Goal: Task Accomplishment & Management: Manage account settings

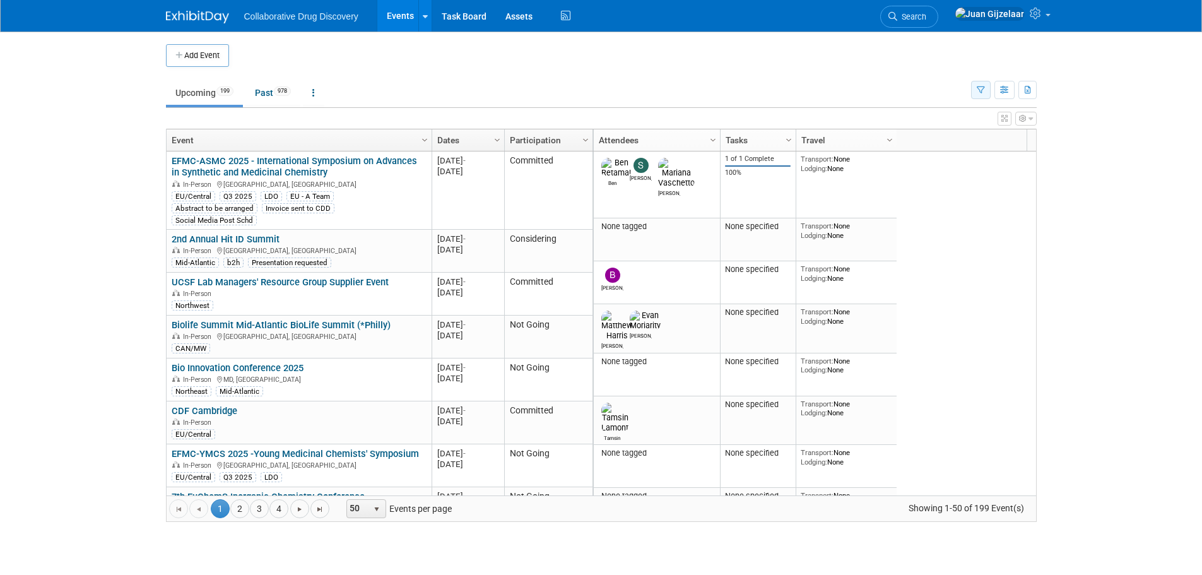
click at [978, 88] on icon "button" at bounding box center [981, 90] width 8 height 8
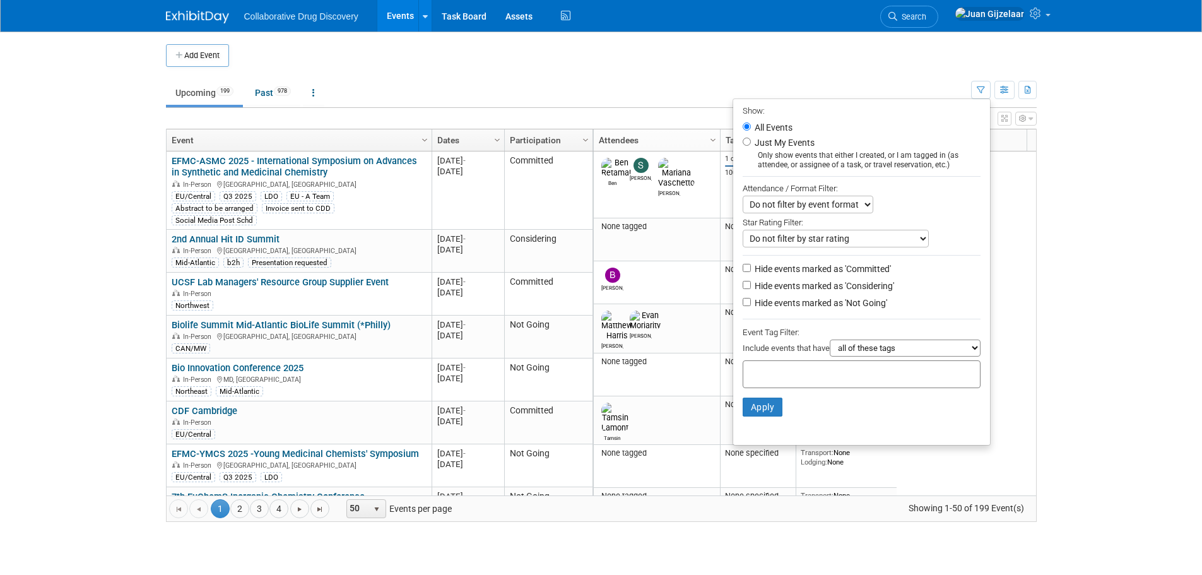
click at [781, 379] on input "text" at bounding box center [799, 372] width 101 height 13
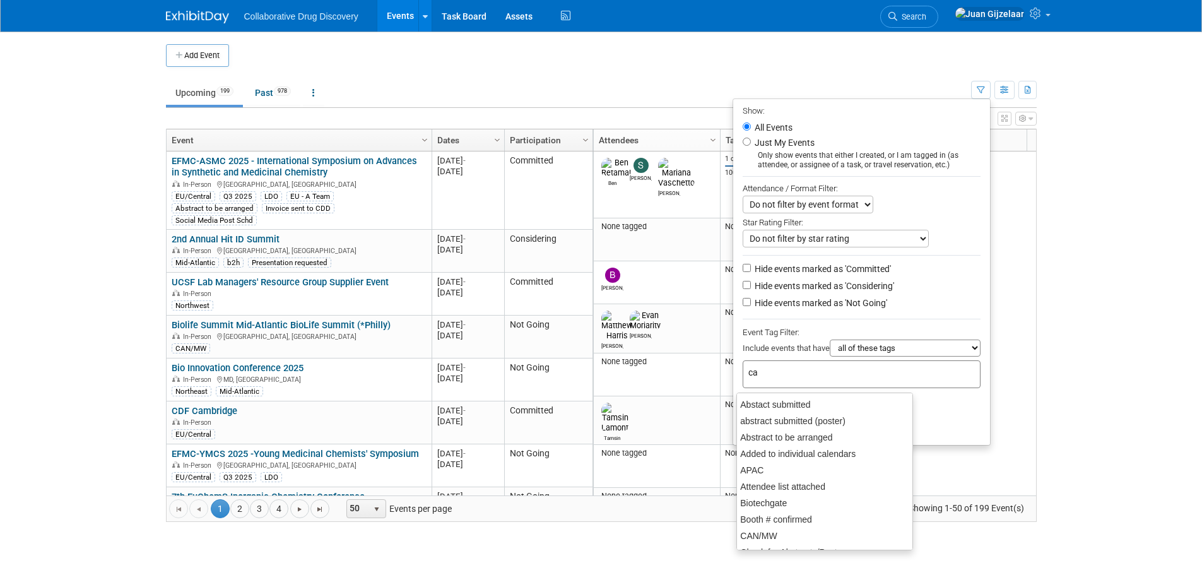
type input "can"
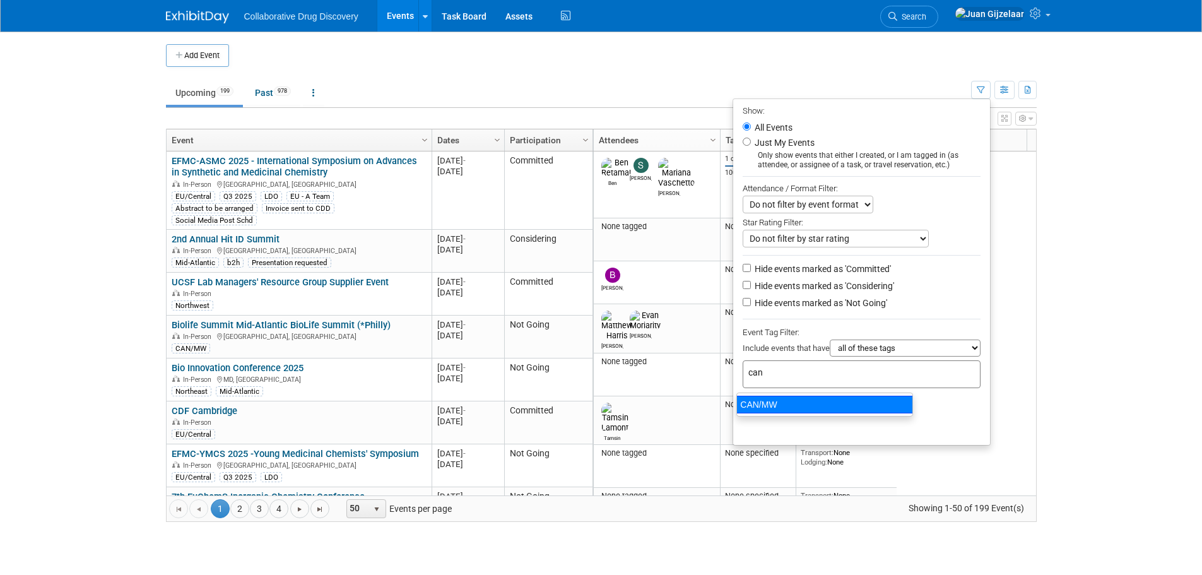
click at [774, 403] on div "CAN/MW" at bounding box center [825, 405] width 177 height 18
type input "CAN/MW"
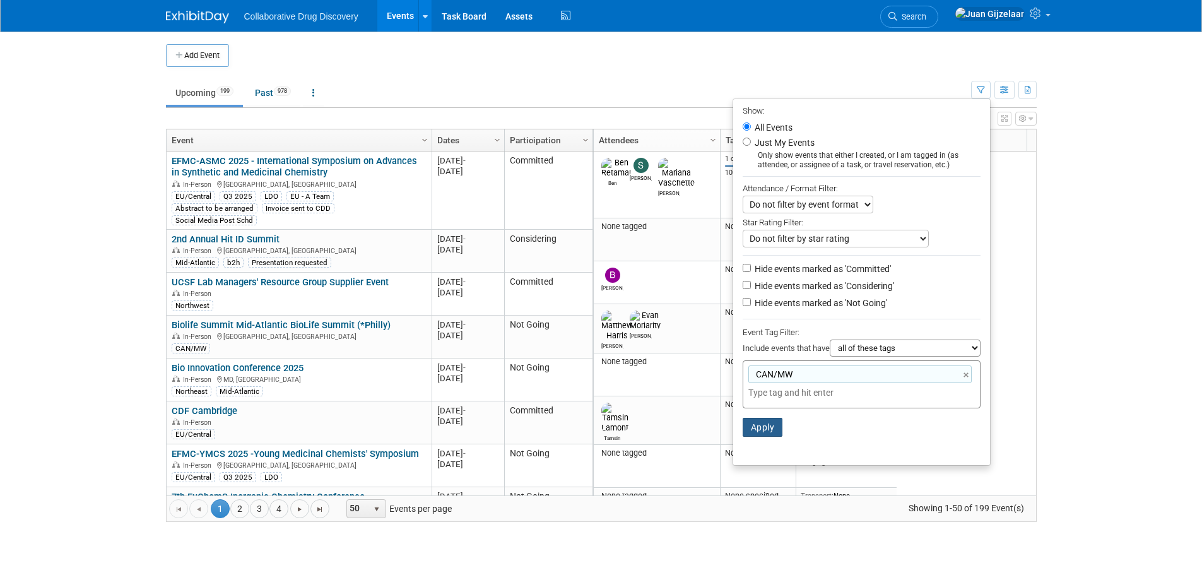
click at [762, 425] on button "Apply" at bounding box center [763, 427] width 40 height 19
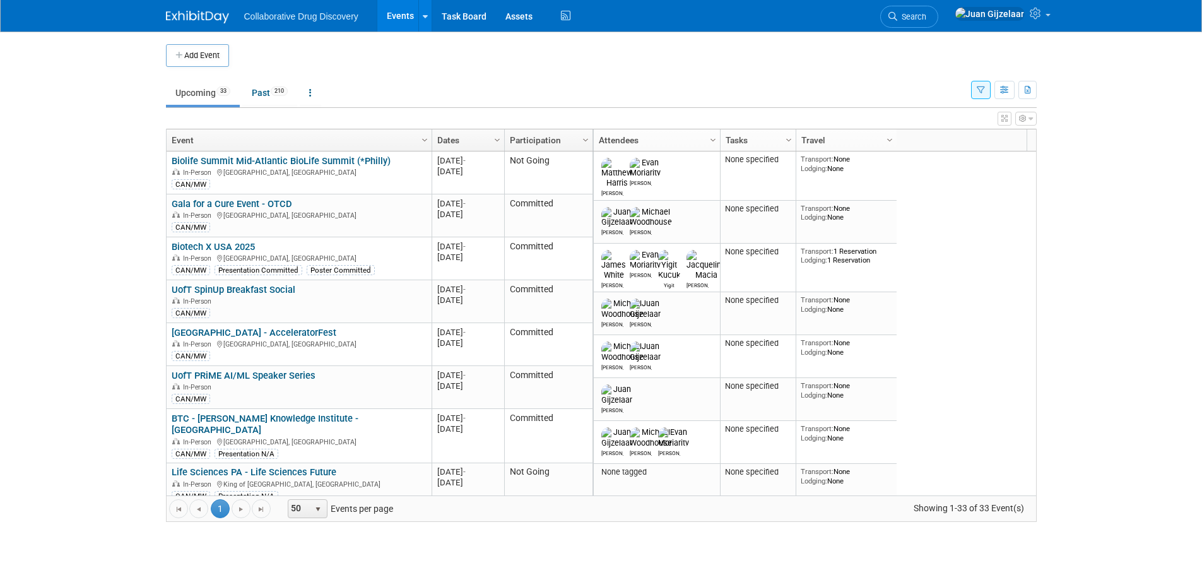
click at [973, 92] on button "button" at bounding box center [981, 90] width 20 height 18
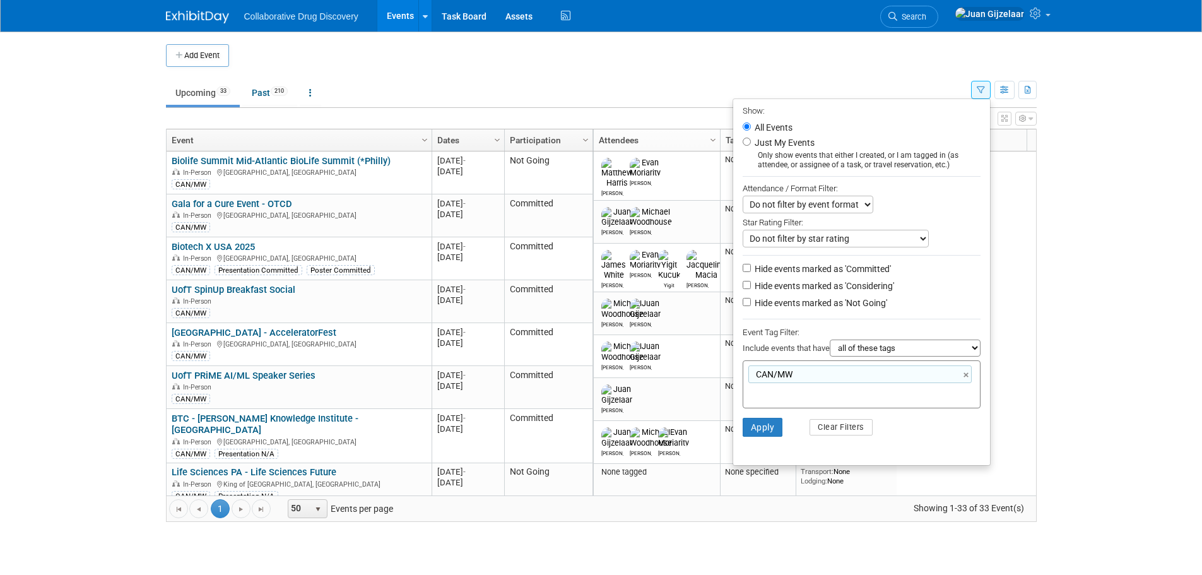
click at [740, 311] on li "Hide events marked as 'Not Going'" at bounding box center [861, 303] width 257 height 17
click at [743, 306] on input "Hide events marked as 'Not Going'" at bounding box center [747, 302] width 8 height 8
checkbox input "true"
click at [754, 434] on button "Apply" at bounding box center [763, 427] width 40 height 19
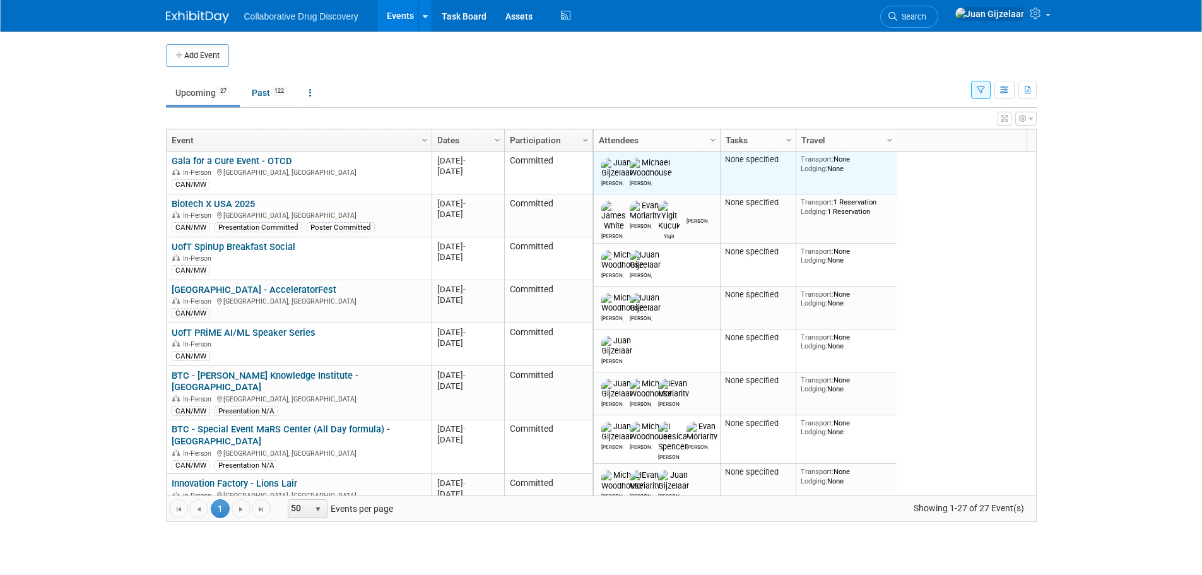
click at [643, 167] on img at bounding box center [651, 168] width 42 height 20
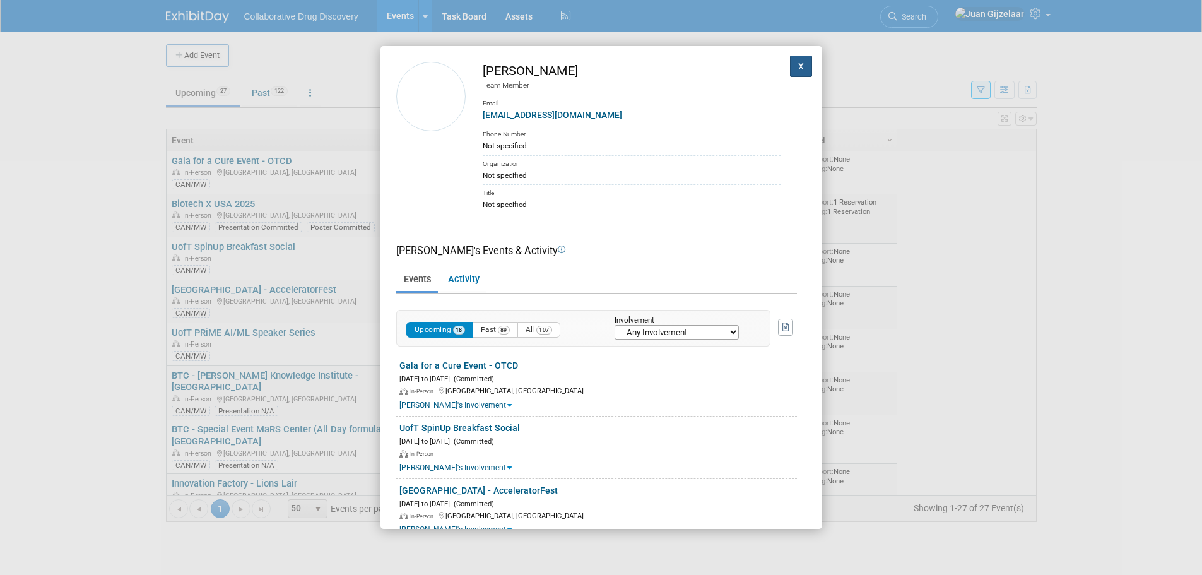
click at [790, 64] on button "X" at bounding box center [801, 66] width 23 height 21
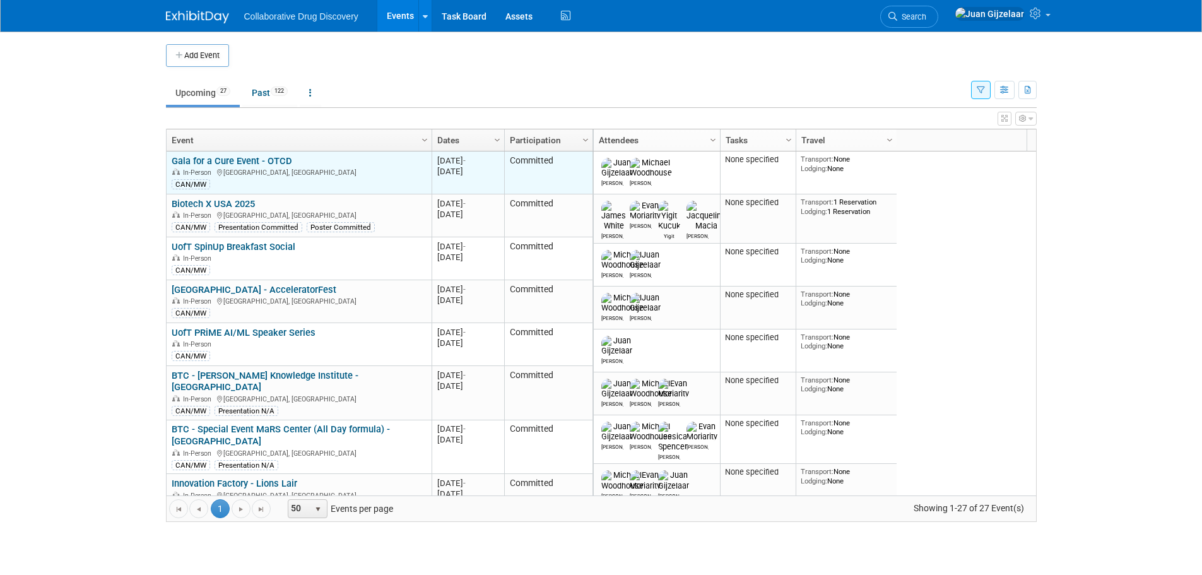
click at [222, 162] on link "Gala for a Cure Event - OTCD" at bounding box center [232, 160] width 121 height 11
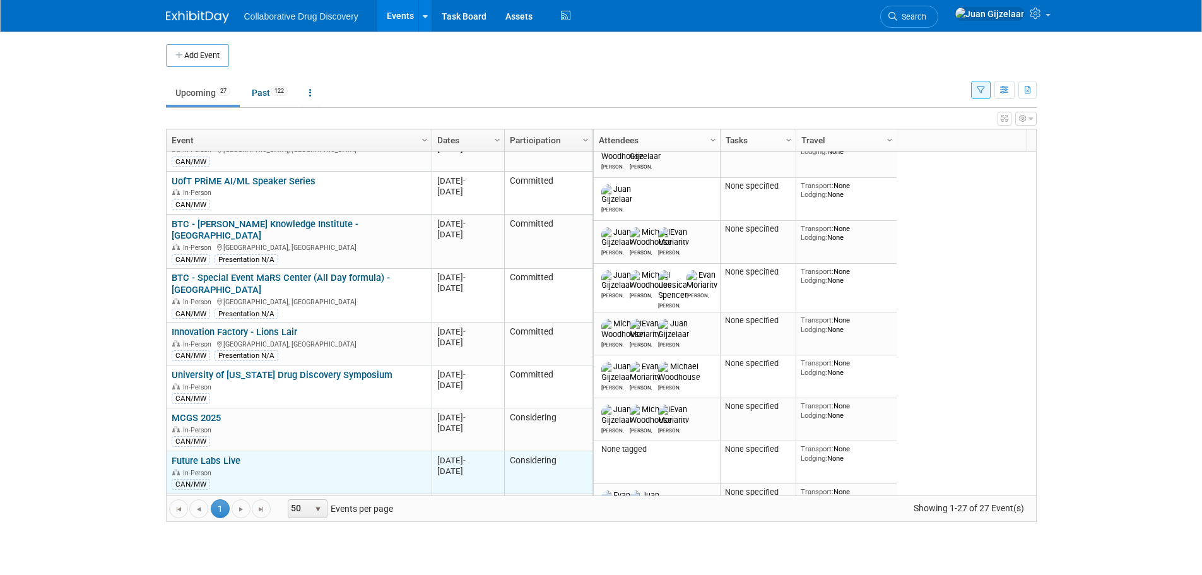
scroll to position [227, 0]
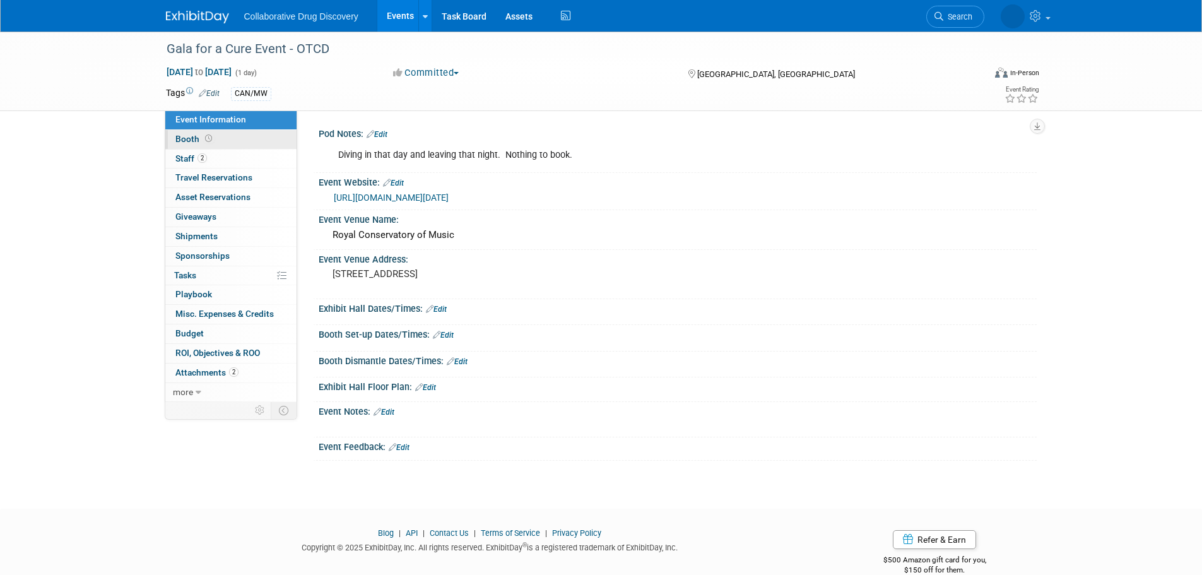
click at [199, 141] on span "Booth" at bounding box center [194, 139] width 39 height 10
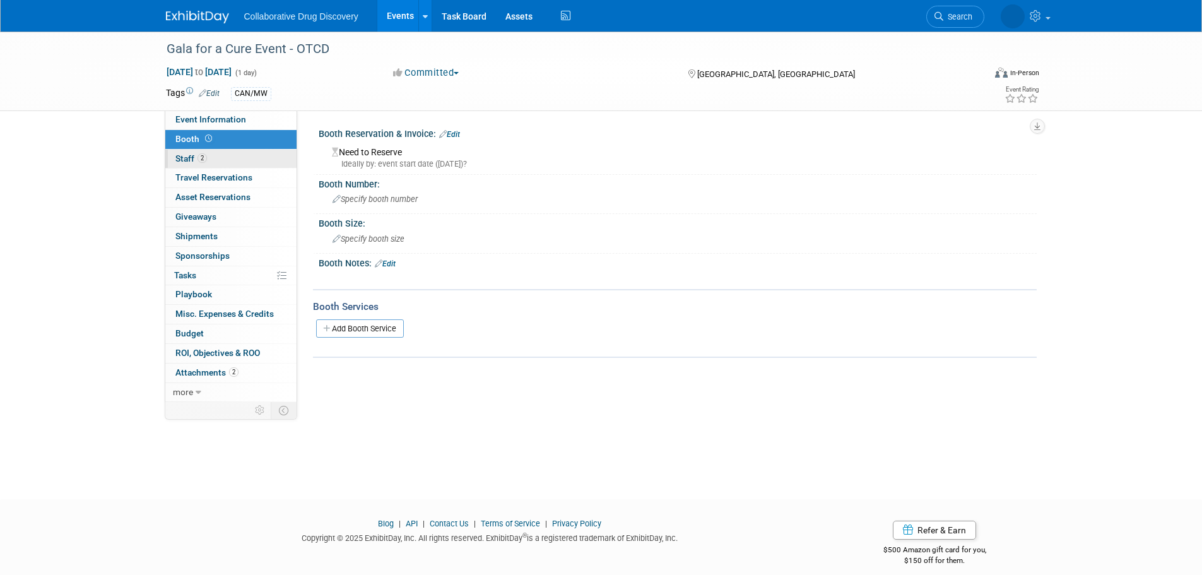
click at [198, 151] on link "2 Staff 2" at bounding box center [230, 159] width 131 height 19
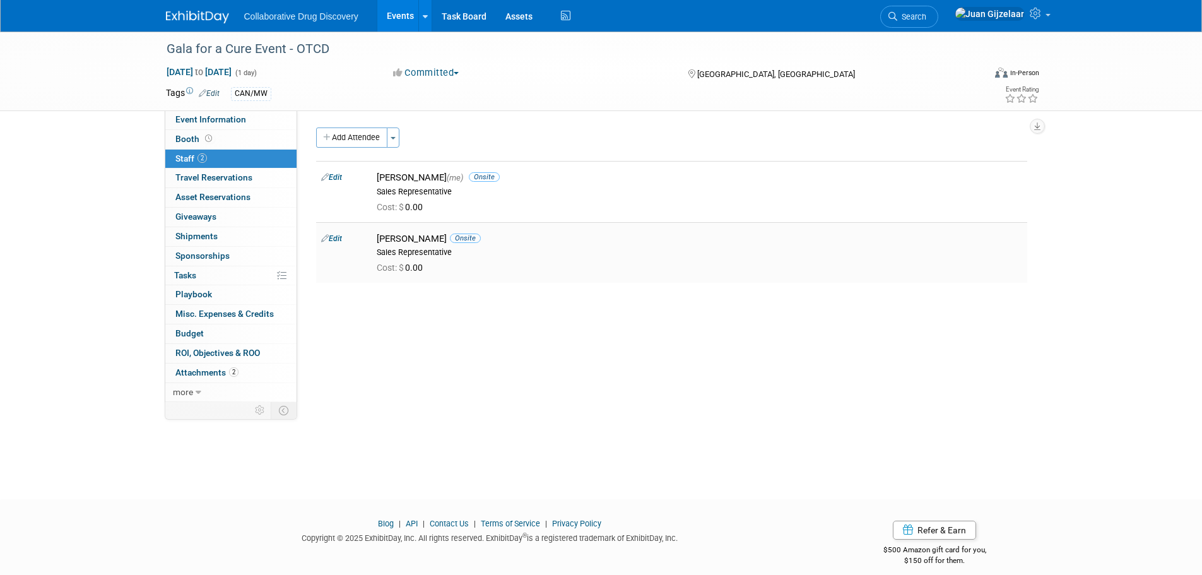
click at [412, 237] on div "Michael Woodhouse Onsite" at bounding box center [700, 239] width 646 height 12
click at [333, 240] on link "Edit" at bounding box center [331, 238] width 21 height 9
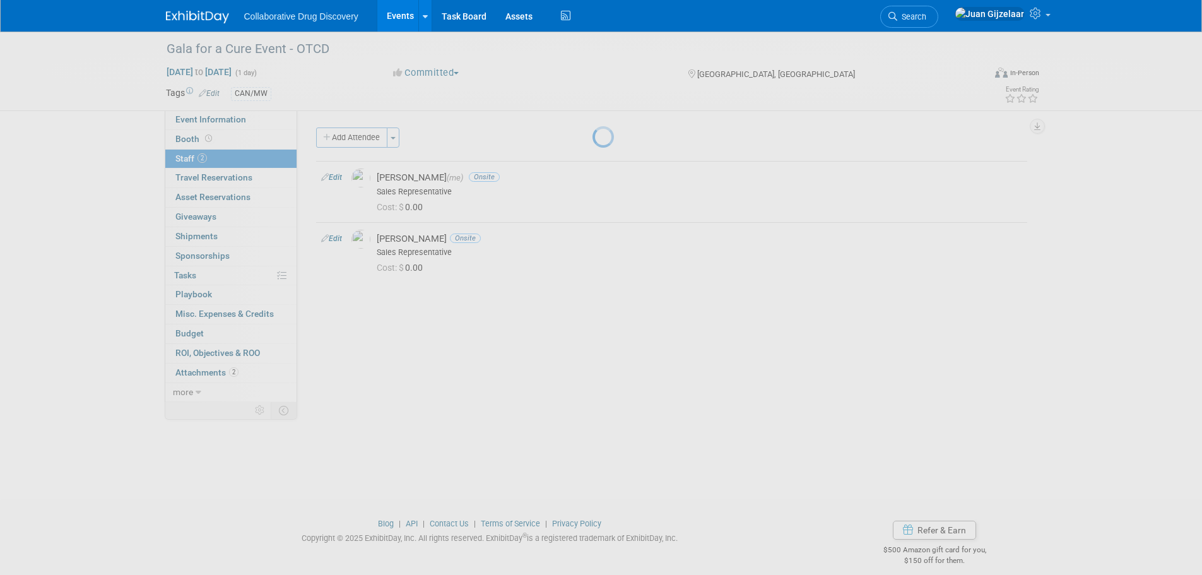
select select "c3e81ee7-1082-46ec-8c9d-fb36e02a9795"
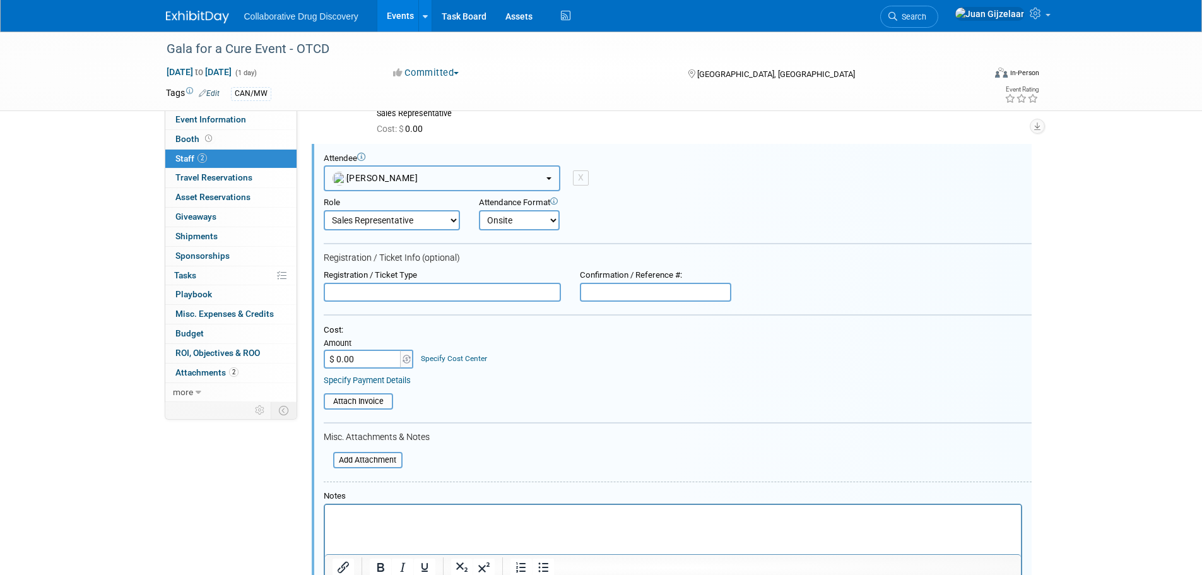
click at [543, 176] on button "Michael Woodhouse" at bounding box center [442, 178] width 237 height 26
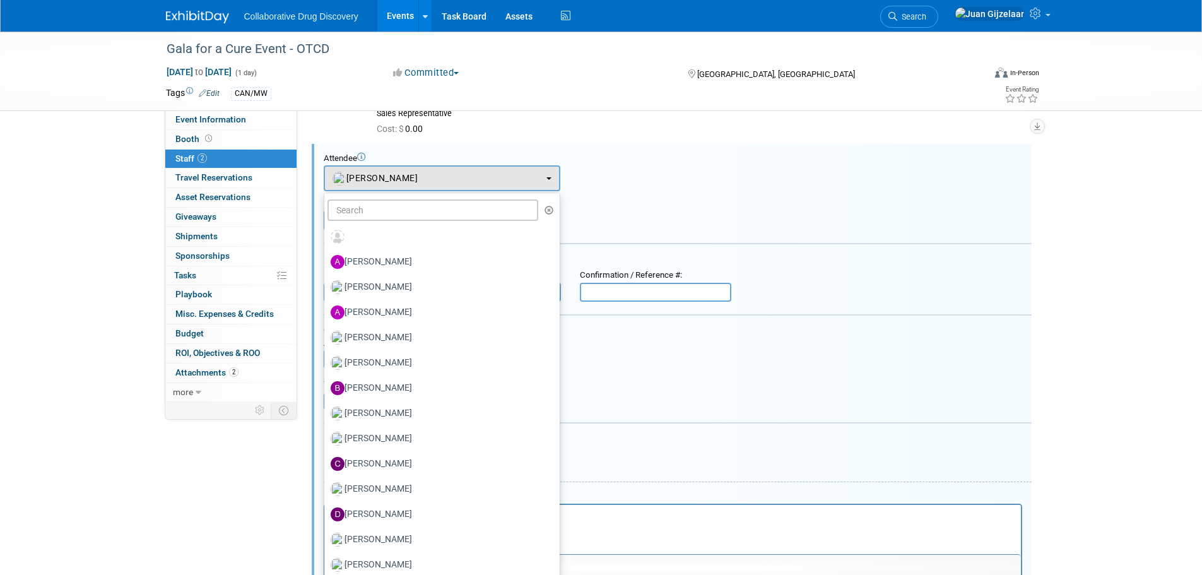
click at [641, 163] on div "Attendee" at bounding box center [678, 158] width 708 height 11
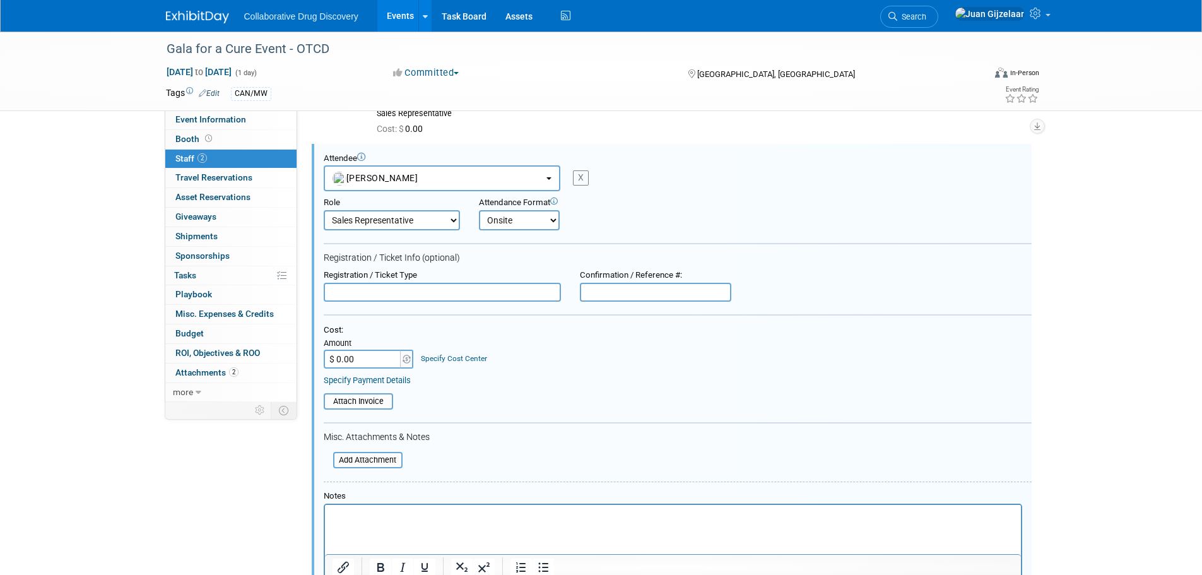
click at [578, 177] on div "X" at bounding box center [581, 177] width 16 height 15
select select
select select "1"
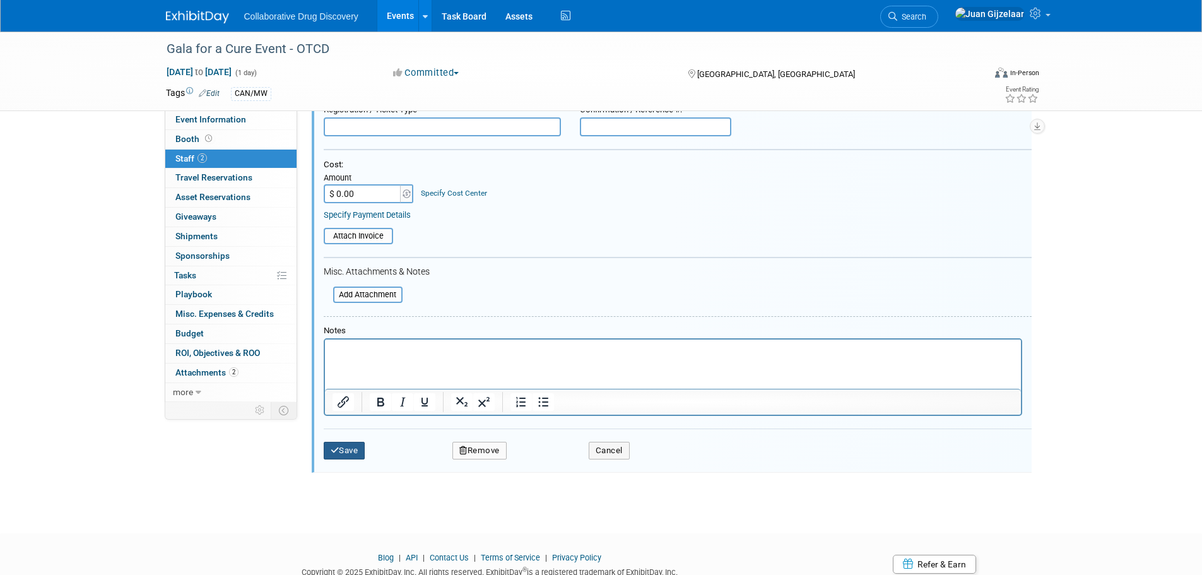
click at [345, 452] on button "Save" at bounding box center [345, 451] width 42 height 18
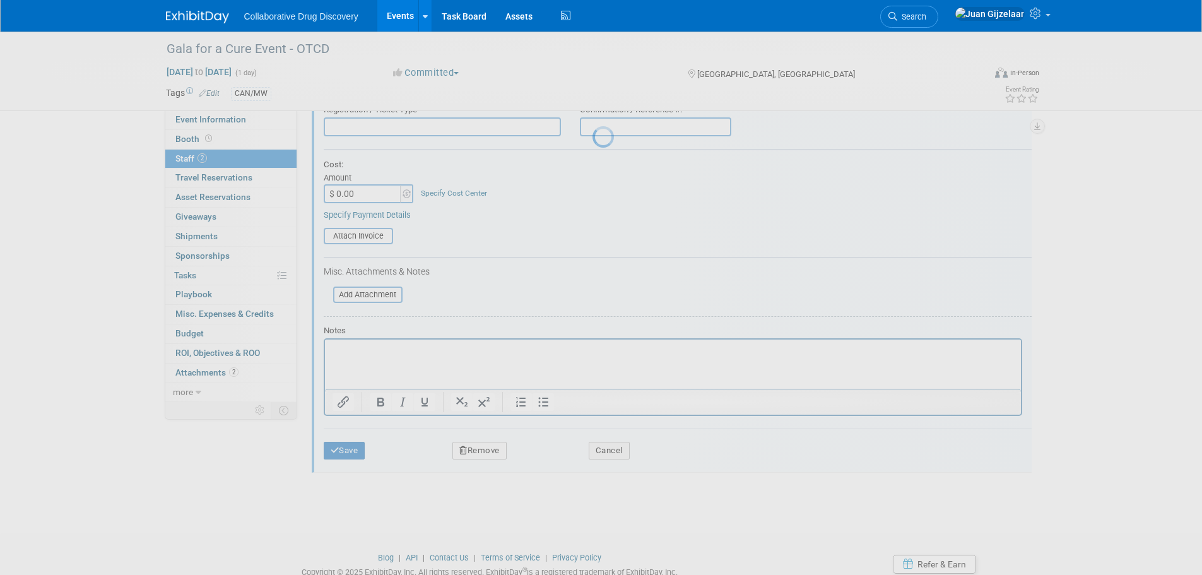
scroll to position [13, 0]
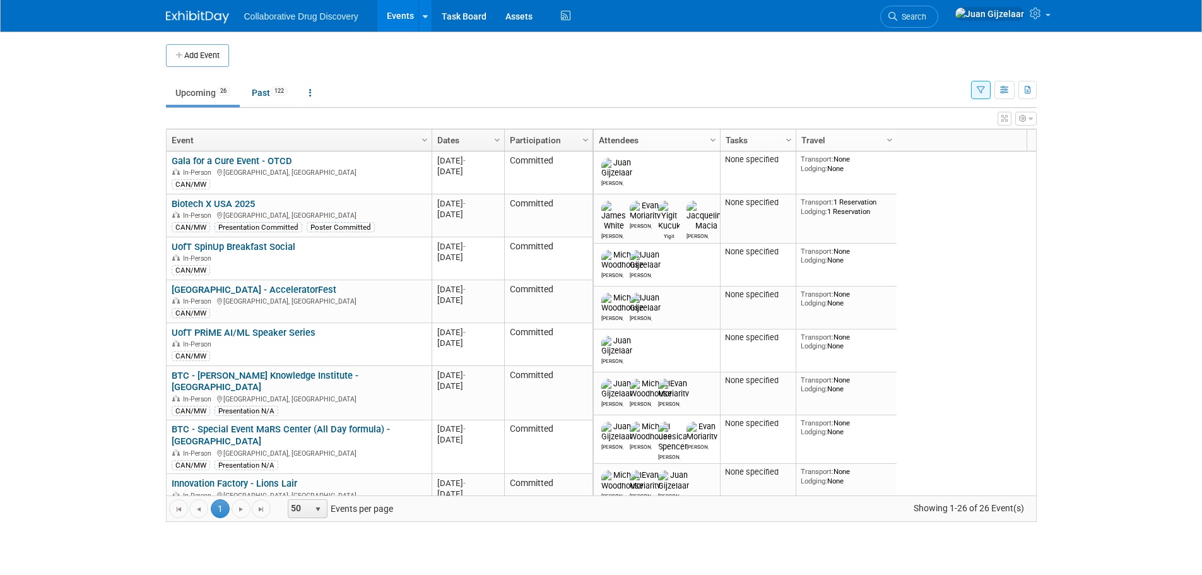
click at [981, 88] on icon "button" at bounding box center [981, 90] width 8 height 8
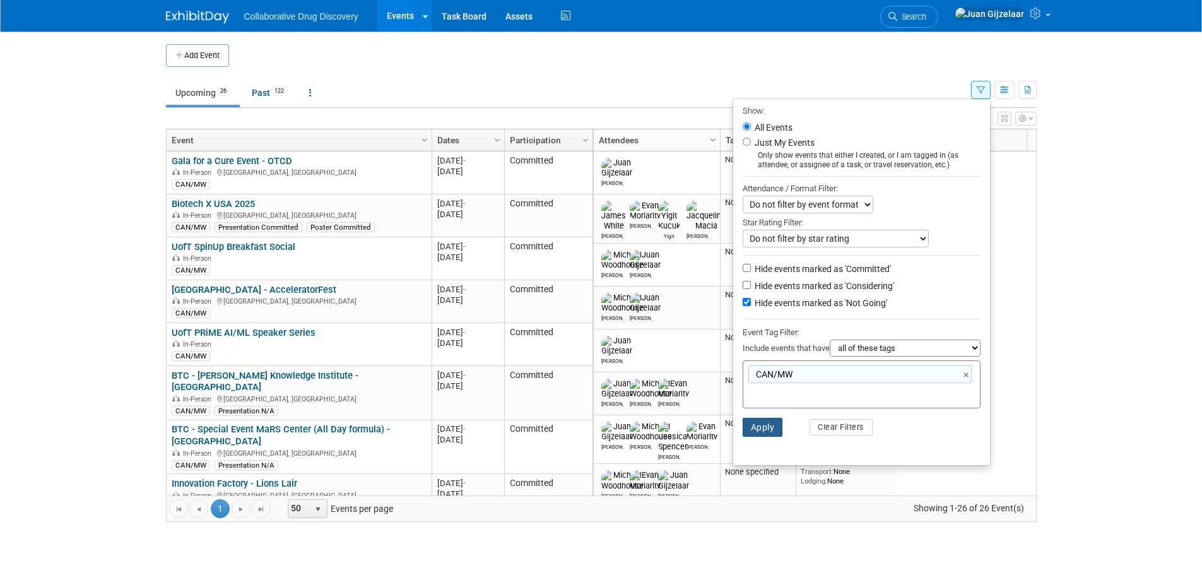
click at [747, 429] on button "Apply" at bounding box center [763, 427] width 40 height 19
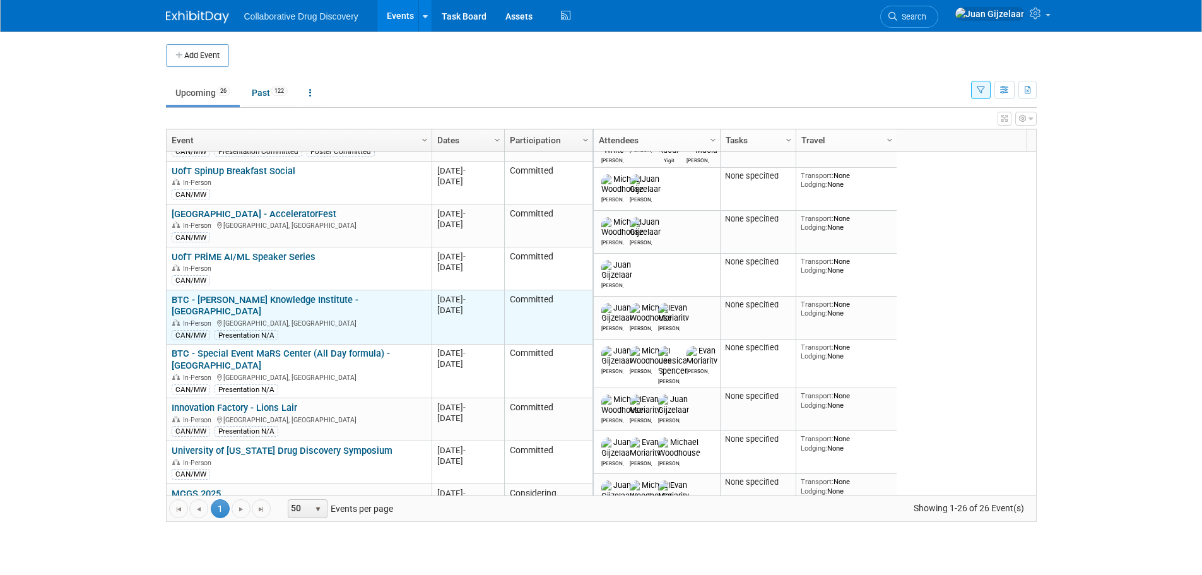
scroll to position [151, 0]
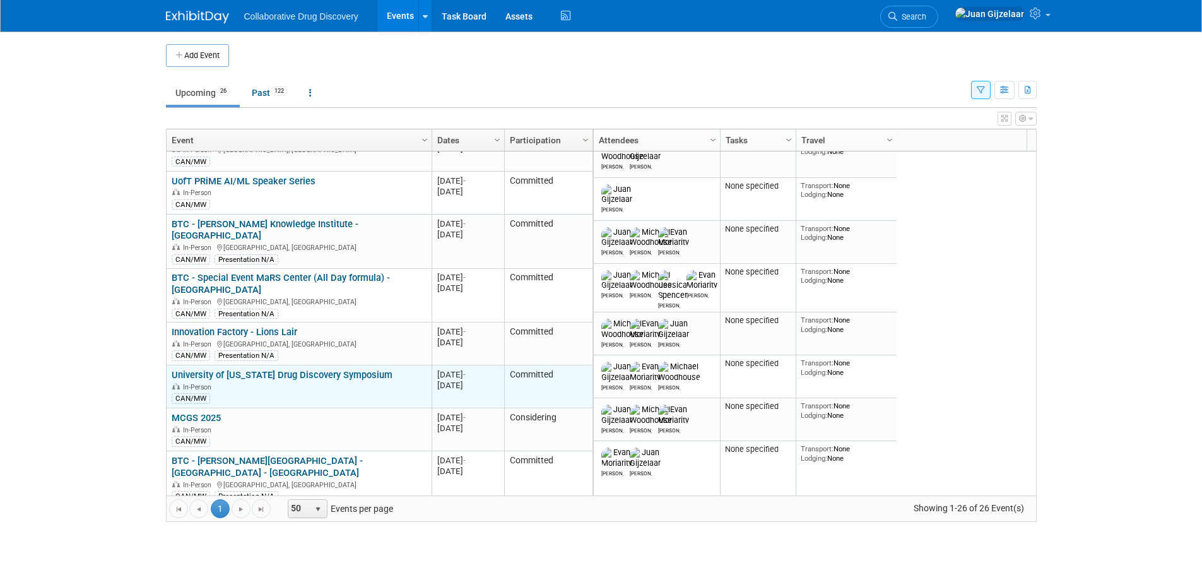
click at [288, 369] on link "University of [US_STATE] Drug Discovery Symposium" at bounding box center [282, 374] width 221 height 11
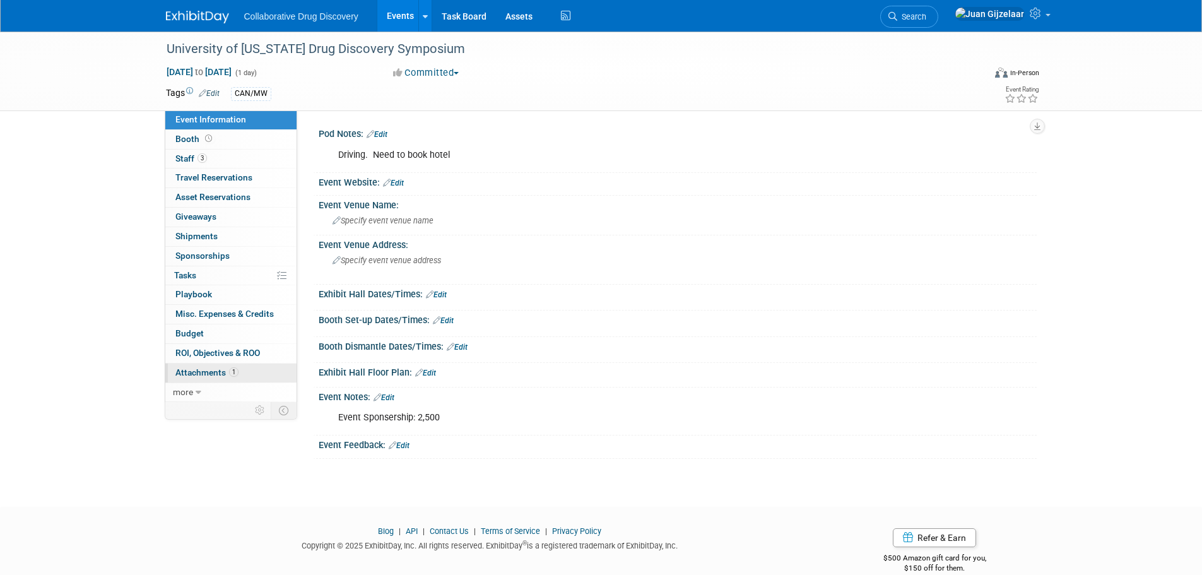
click at [220, 376] on span "Attachments 1" at bounding box center [206, 372] width 63 height 10
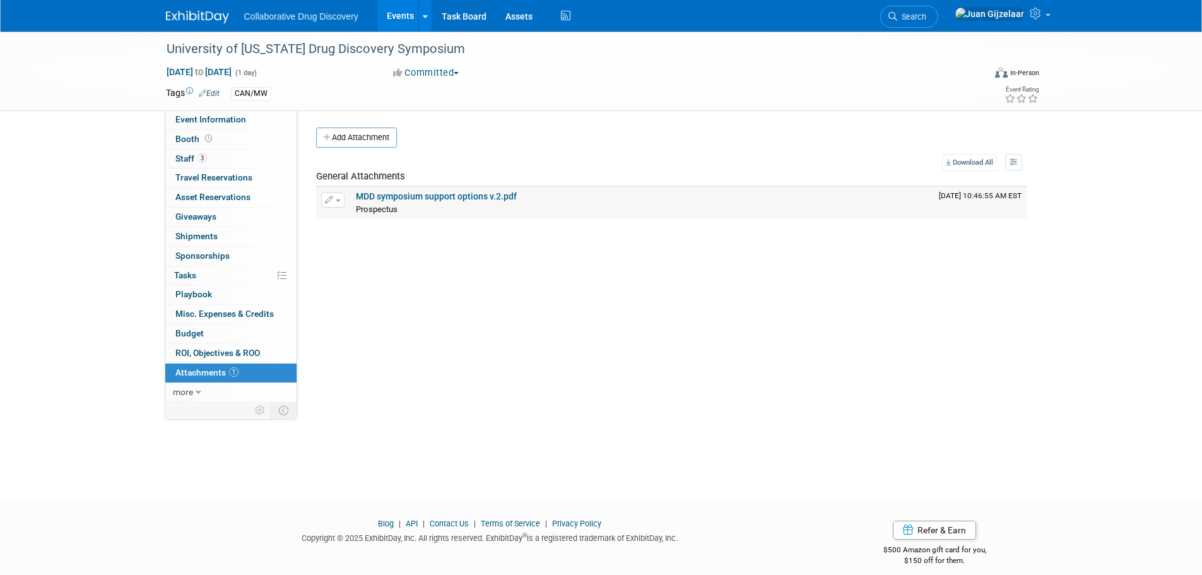
click at [437, 197] on link "MDD symposium support options v.2.pdf" at bounding box center [436, 196] width 161 height 10
